Goal: Information Seeking & Learning: Learn about a topic

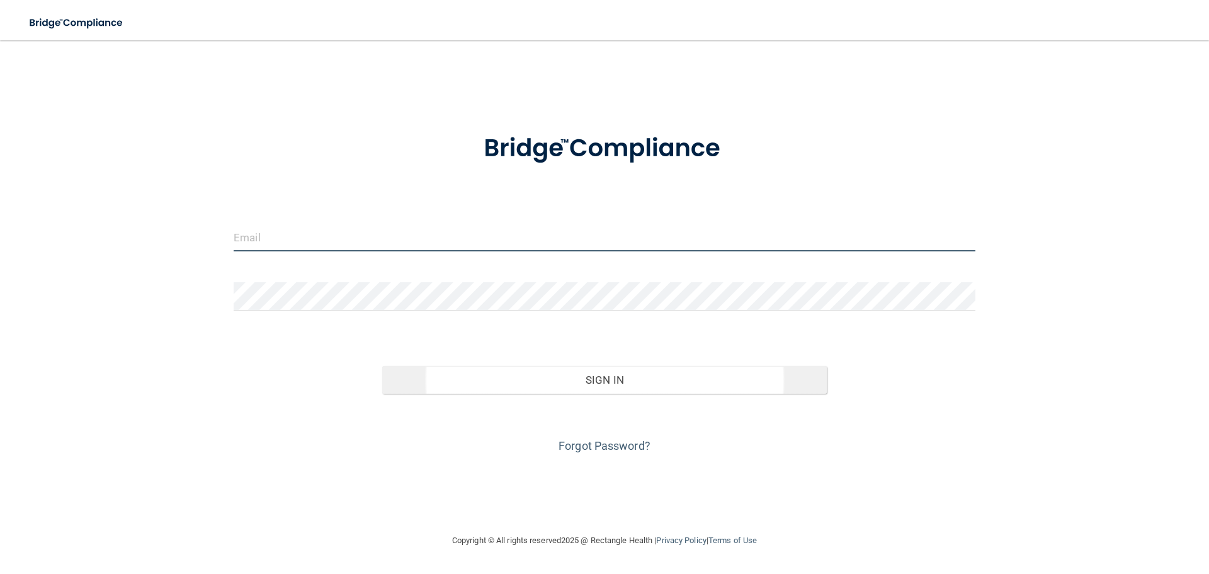
type input "[EMAIL_ADDRESS][DOMAIN_NAME]"
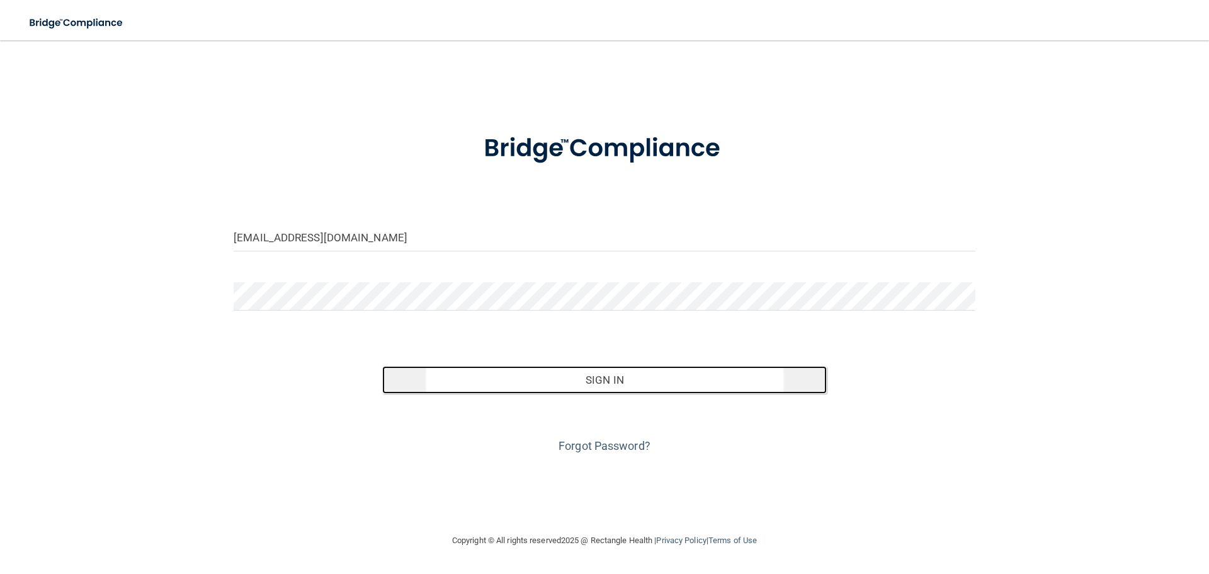
click at [592, 378] on button "Sign In" at bounding box center [604, 380] width 445 height 28
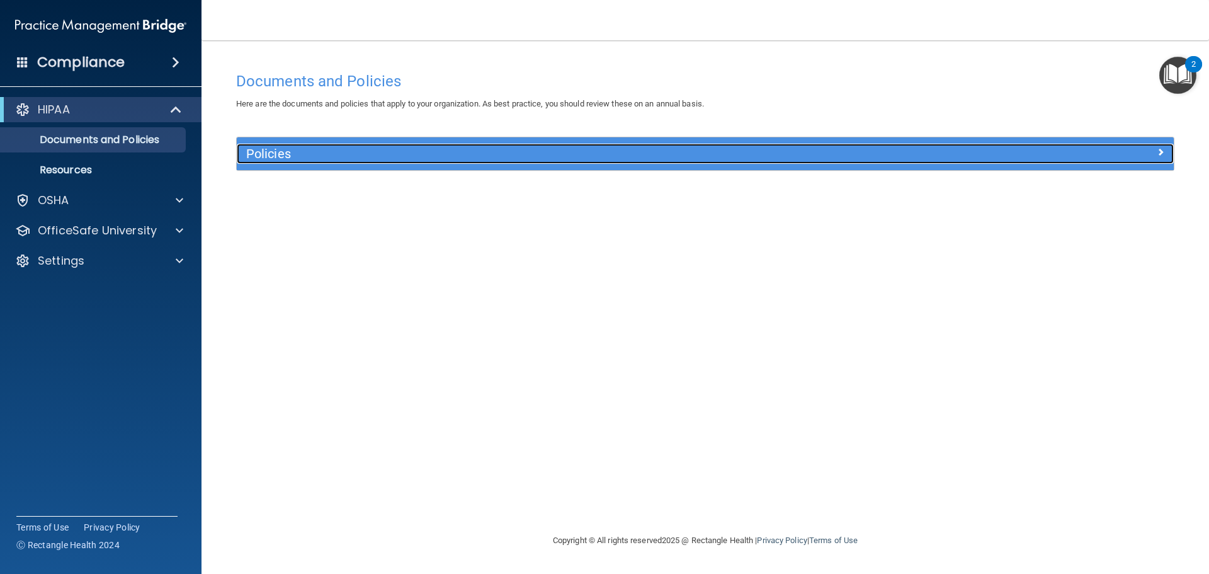
click at [286, 149] on h5 "Policies" at bounding box center [588, 154] width 684 height 14
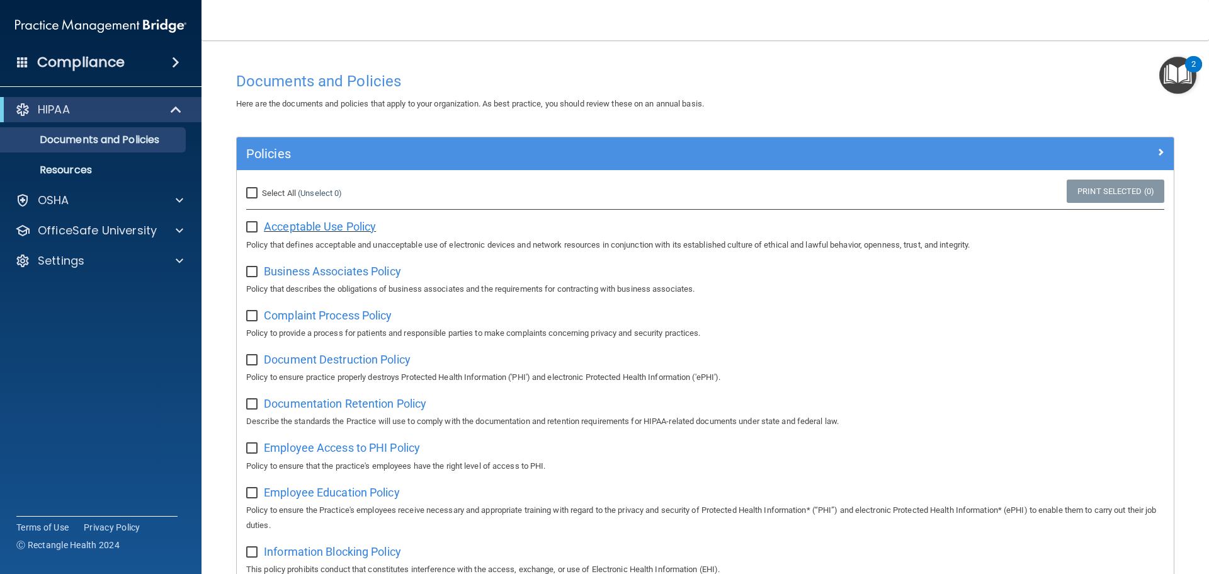
click at [315, 224] on span "Acceptable Use Policy" at bounding box center [320, 226] width 112 height 13
click at [253, 230] on input "checkbox" at bounding box center [253, 227] width 14 height 10
checkbox input "true"
click at [322, 272] on span "Business Associates Policy" at bounding box center [332, 270] width 137 height 13
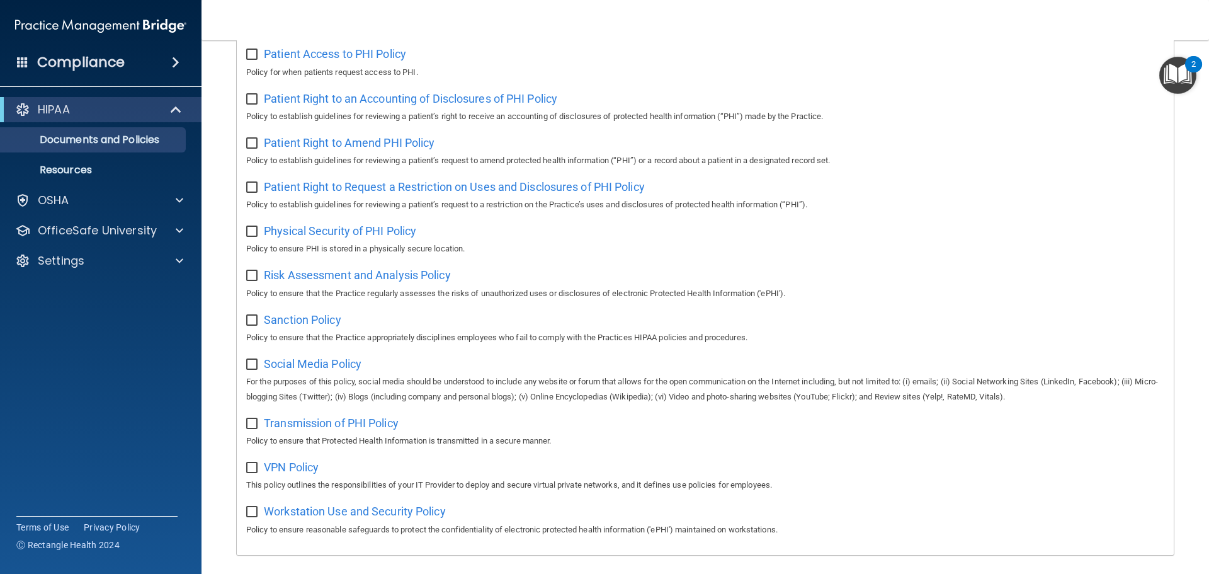
scroll to position [690, 0]
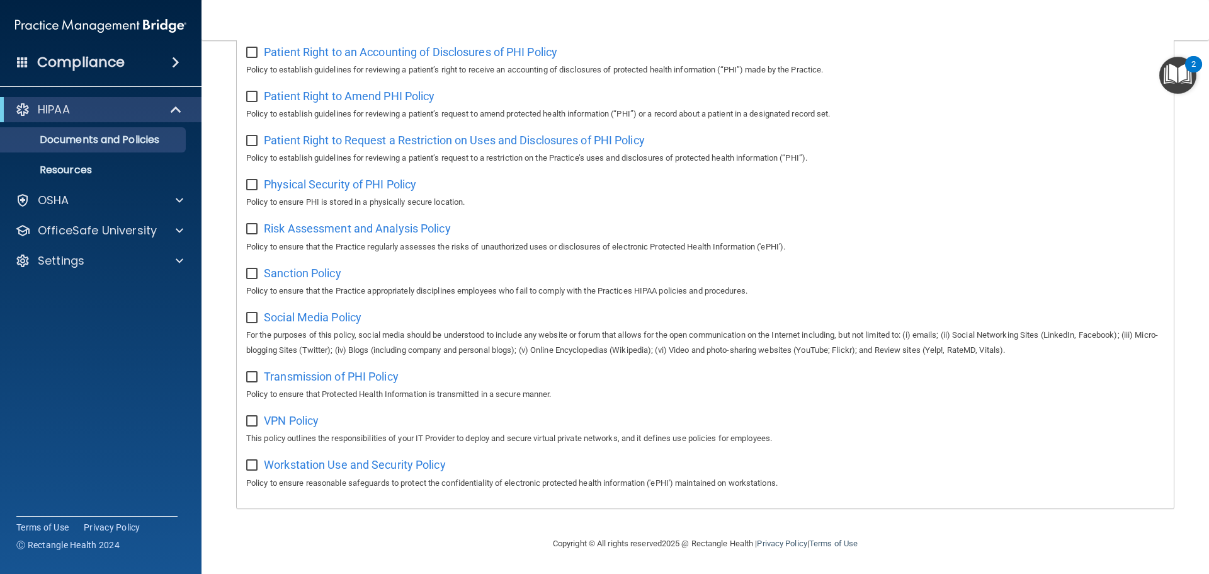
click at [636, 314] on div "Social Media Policy For the purposes of this policy, social media should be und…" at bounding box center [705, 332] width 918 height 51
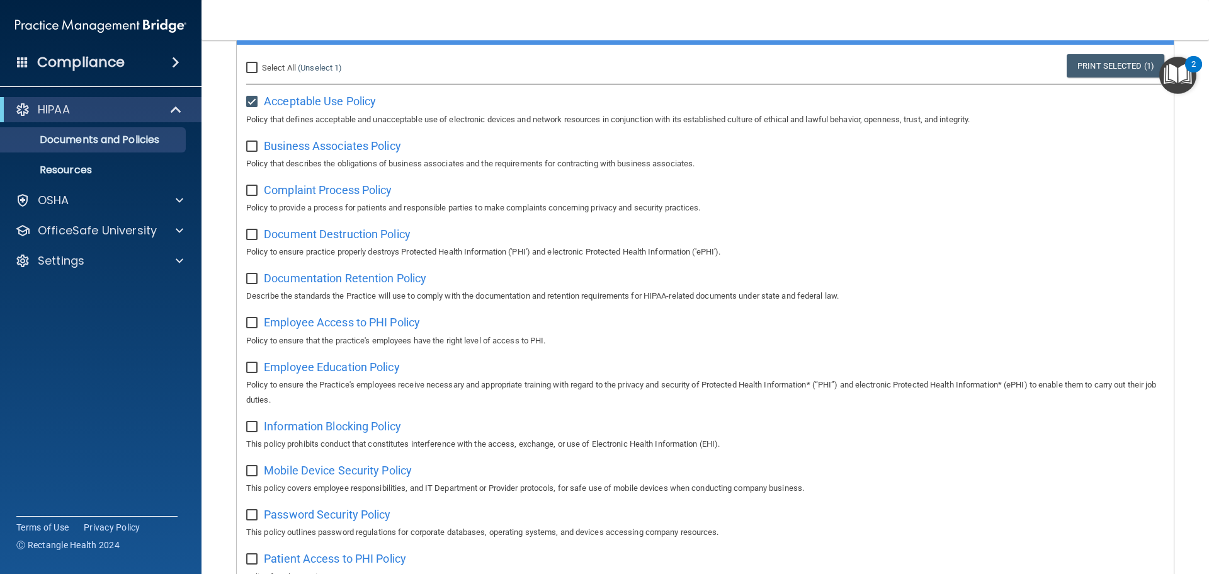
scroll to position [126, 0]
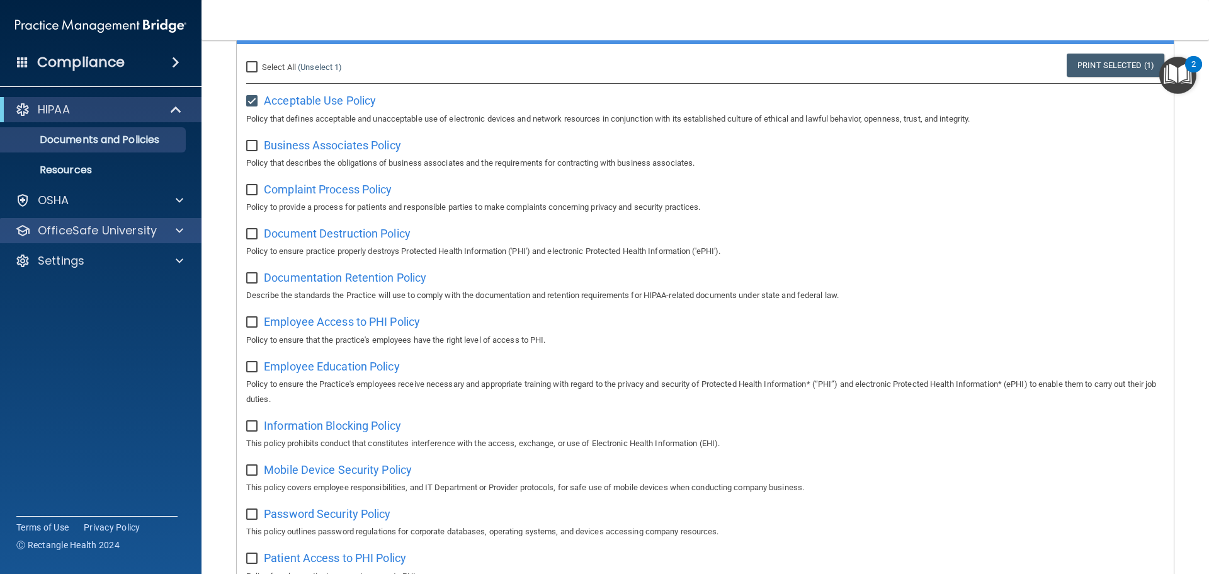
click at [162, 241] on div "OfficeSafe University" at bounding box center [101, 230] width 202 height 25
click at [180, 227] on span at bounding box center [180, 230] width 8 height 15
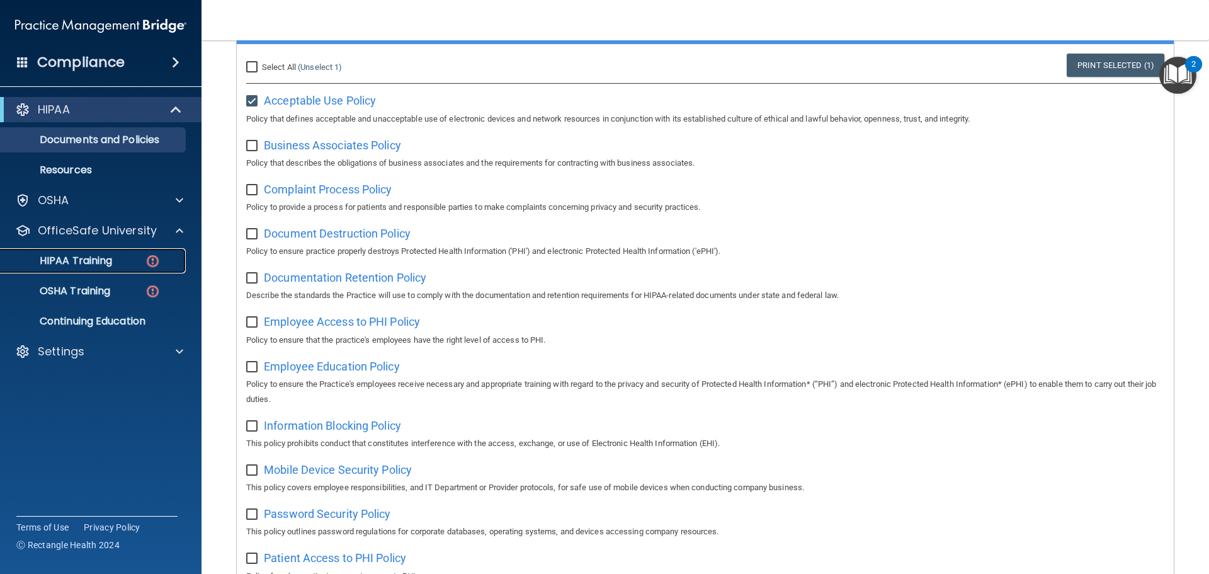
click at [84, 266] on p "HIPAA Training" at bounding box center [60, 260] width 104 height 13
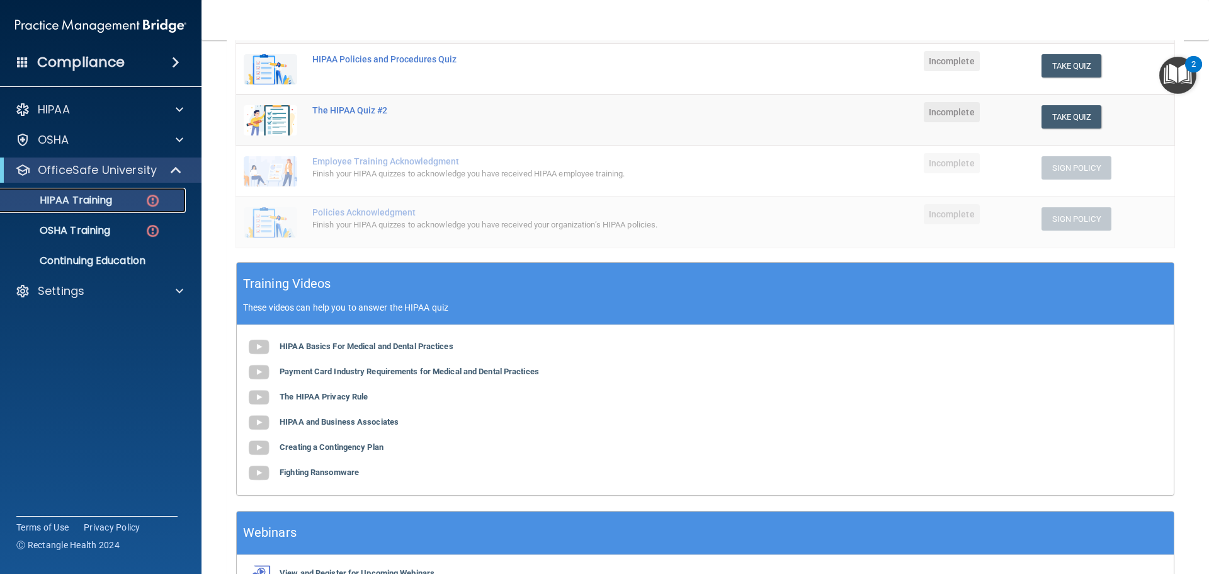
scroll to position [120, 0]
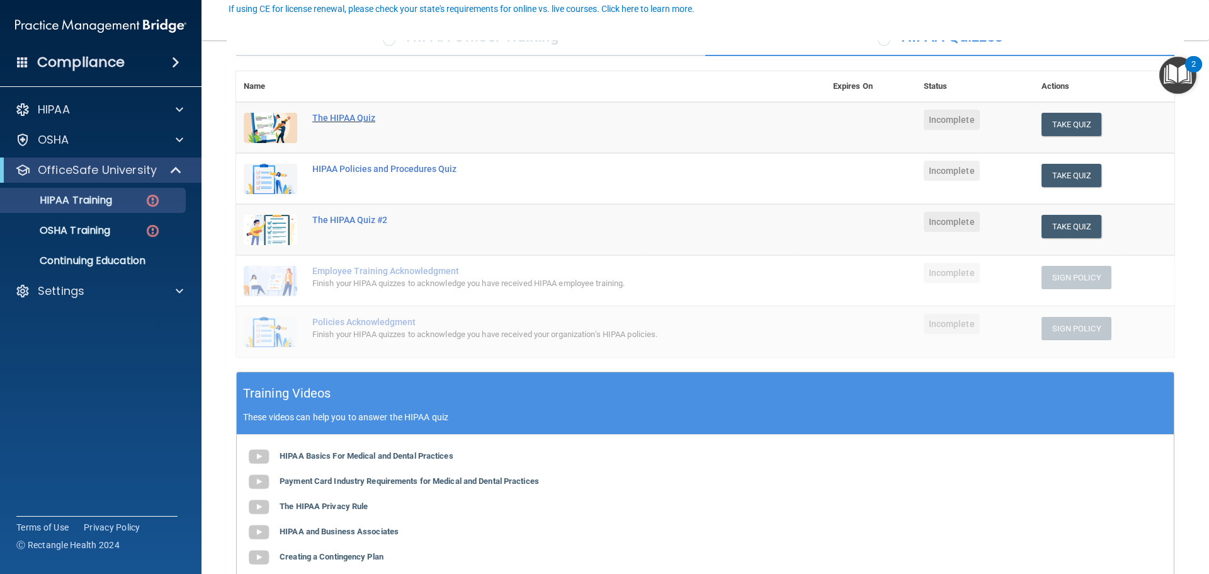
click at [341, 122] on div "The HIPAA Quiz" at bounding box center [537, 118] width 450 height 10
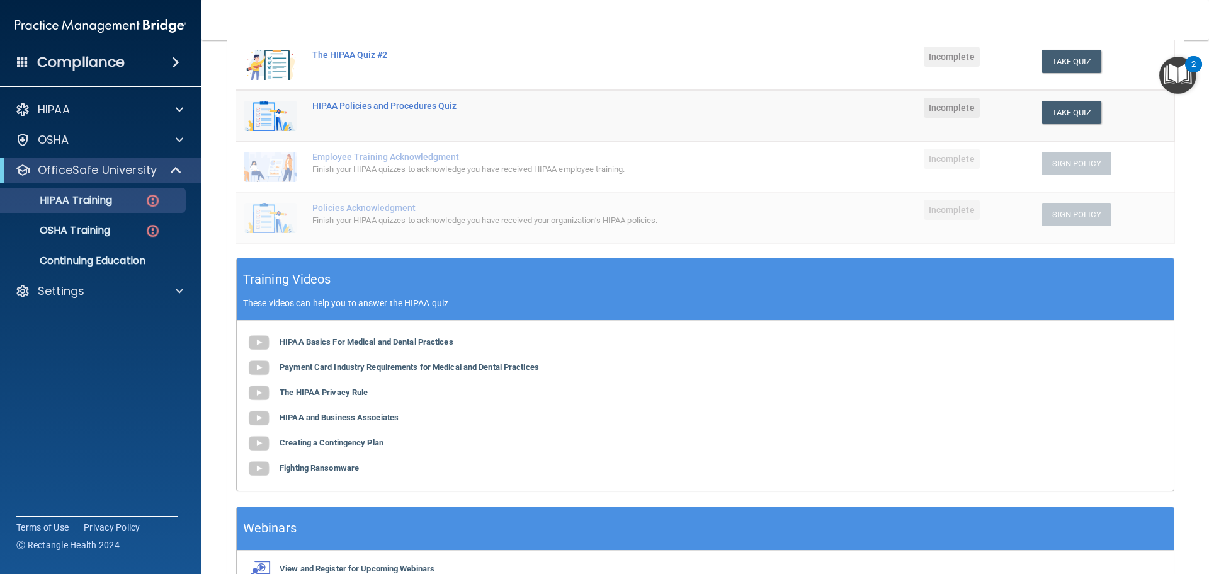
scroll to position [252, 0]
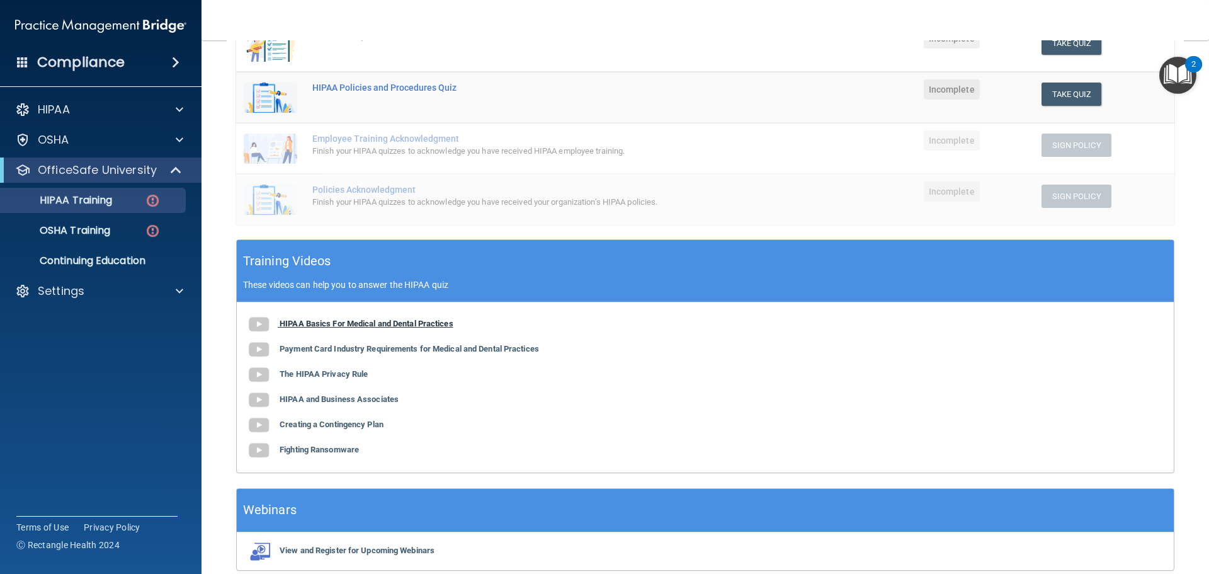
click at [302, 327] on b "HIPAA Basics For Medical and Dental Practices" at bounding box center [367, 323] width 174 height 9
click at [288, 346] on b "Payment Card Industry Requirements for Medical and Dental Practices" at bounding box center [409, 348] width 259 height 9
click at [306, 372] on b "The HIPAA Privacy Rule" at bounding box center [324, 373] width 88 height 9
click at [327, 399] on b "HIPAA and Business Associates" at bounding box center [339, 398] width 119 height 9
click at [314, 426] on b "Creating a Contingency Plan" at bounding box center [332, 423] width 104 height 9
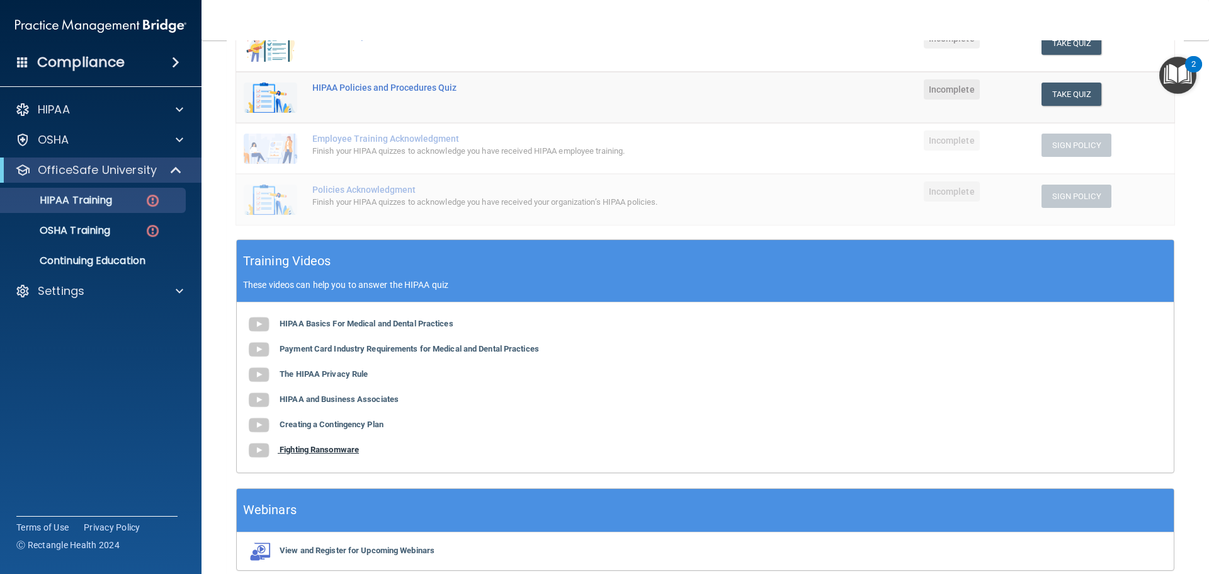
click at [314, 453] on b "Fighting Ransomware" at bounding box center [319, 449] width 79 height 9
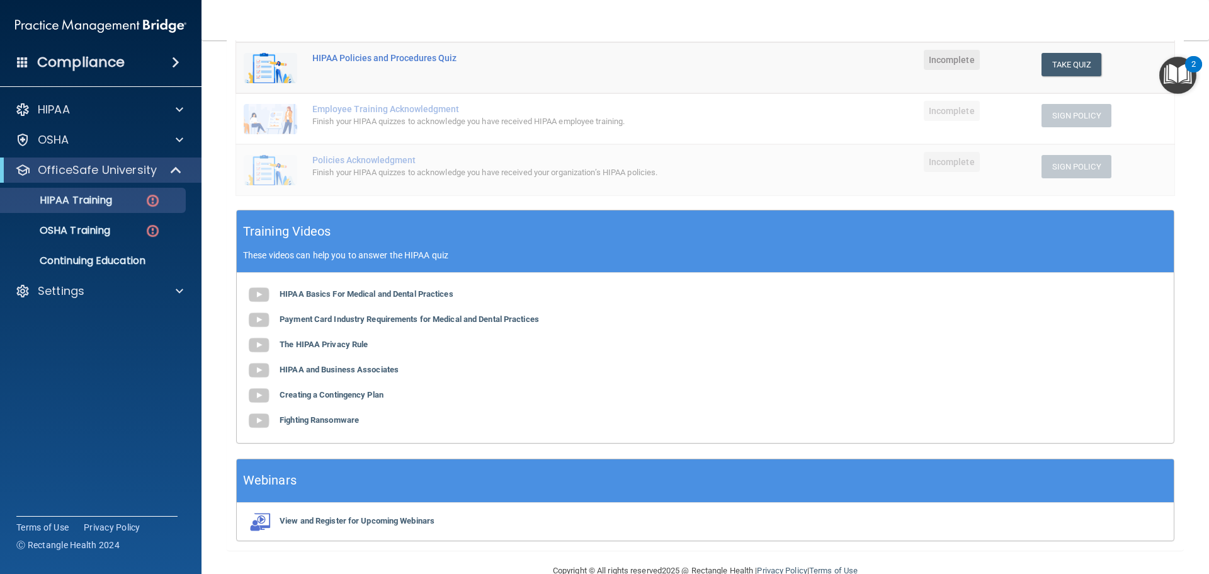
scroll to position [309, 0]
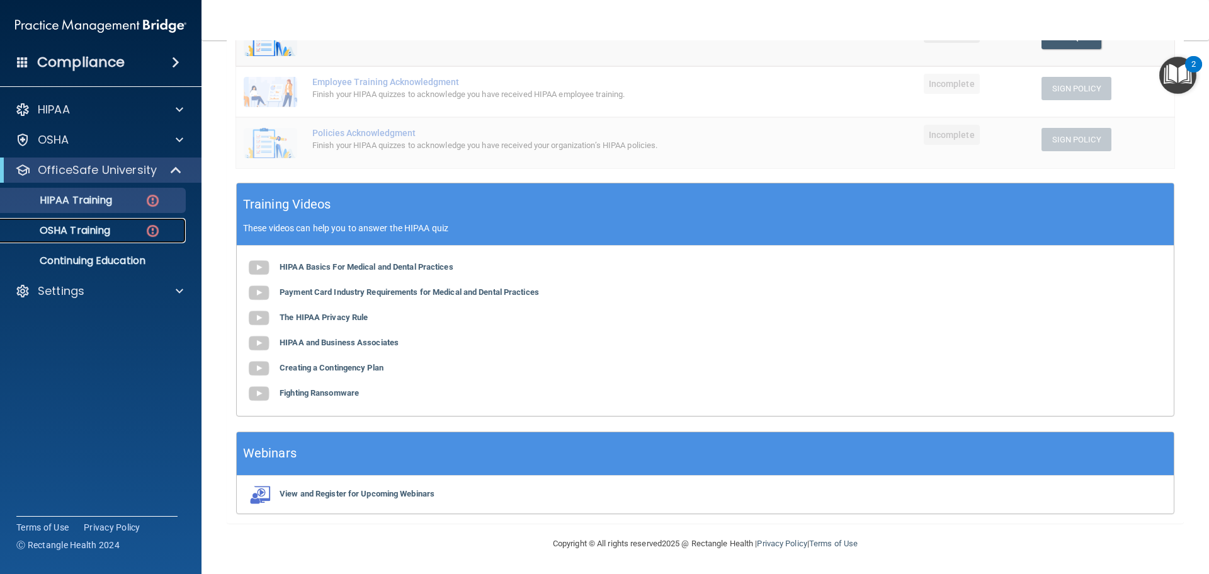
click at [101, 230] on p "OSHA Training" at bounding box center [59, 230] width 102 height 13
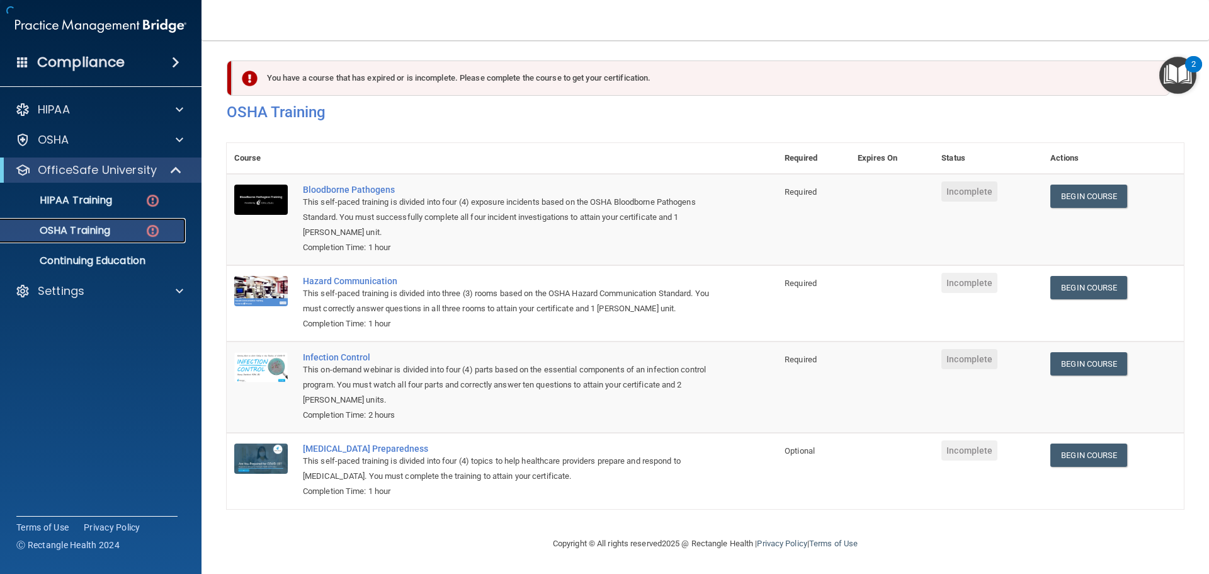
scroll to position [21, 0]
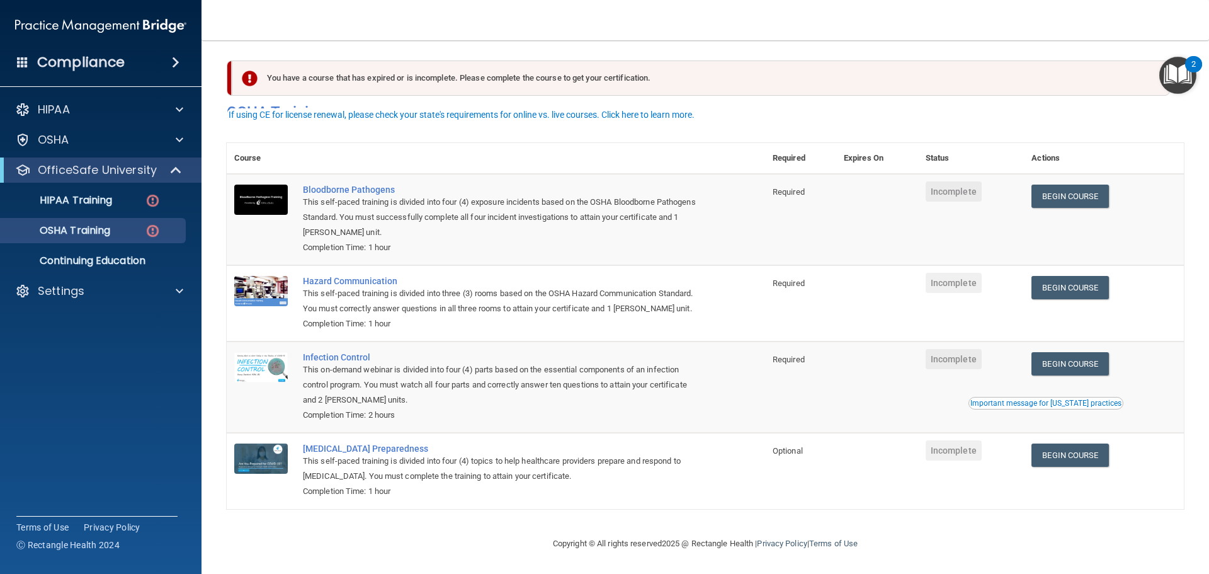
click at [667, 514] on div "You have a course that has expired or is incomplete. Please complete the course…" at bounding box center [705, 286] width 957 height 473
